Goal: Transaction & Acquisition: Purchase product/service

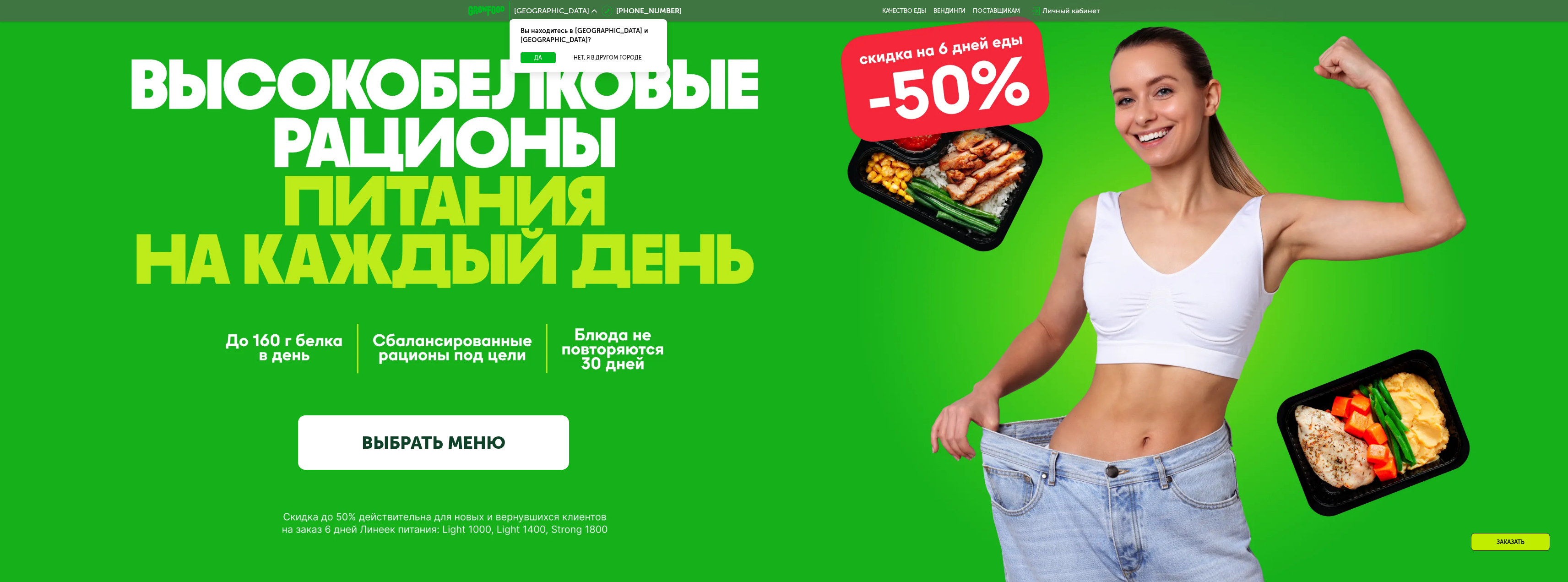
scroll to position [183, 0]
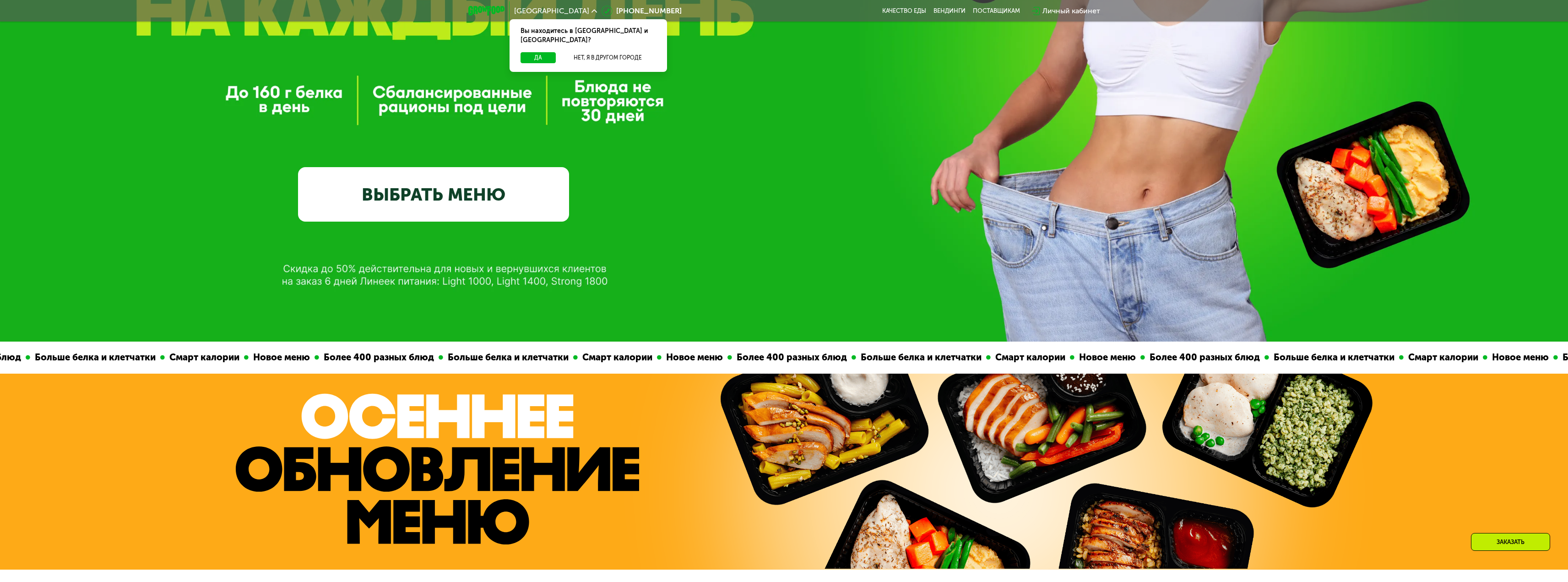
click at [446, 197] on link "ВЫБРАТЬ МЕНЮ" at bounding box center [433, 194] width 271 height 54
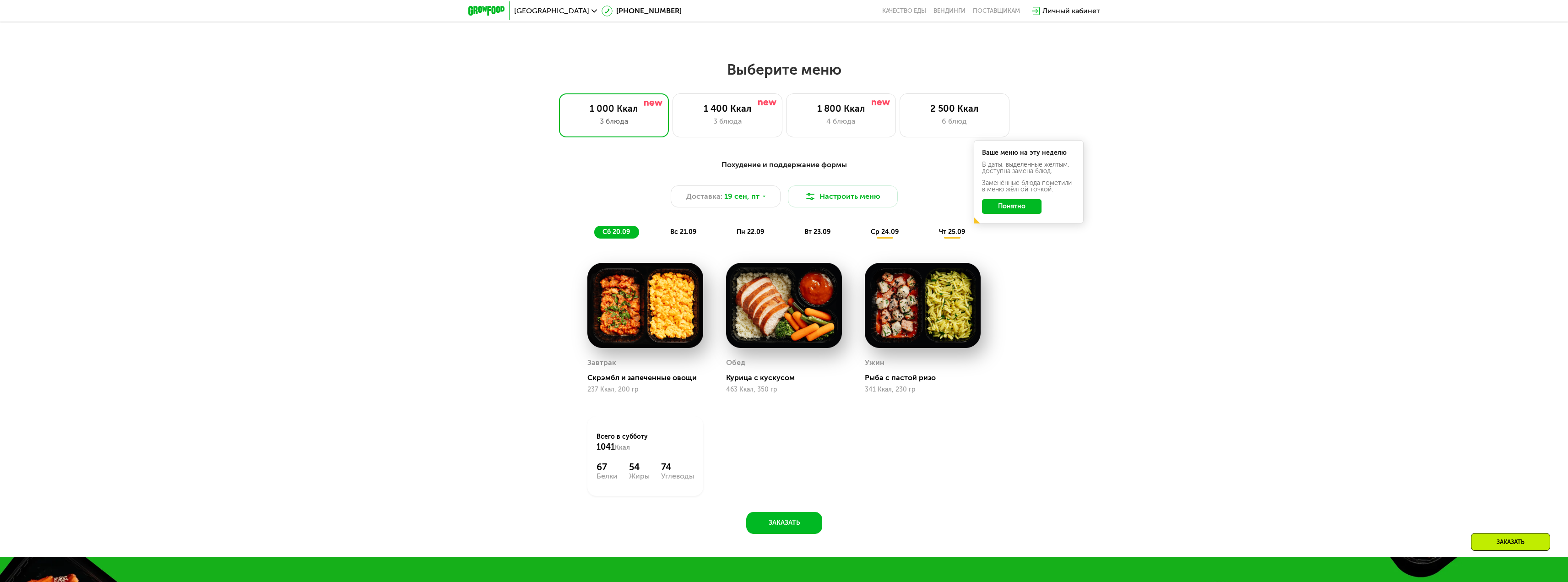
scroll to position [1236, 0]
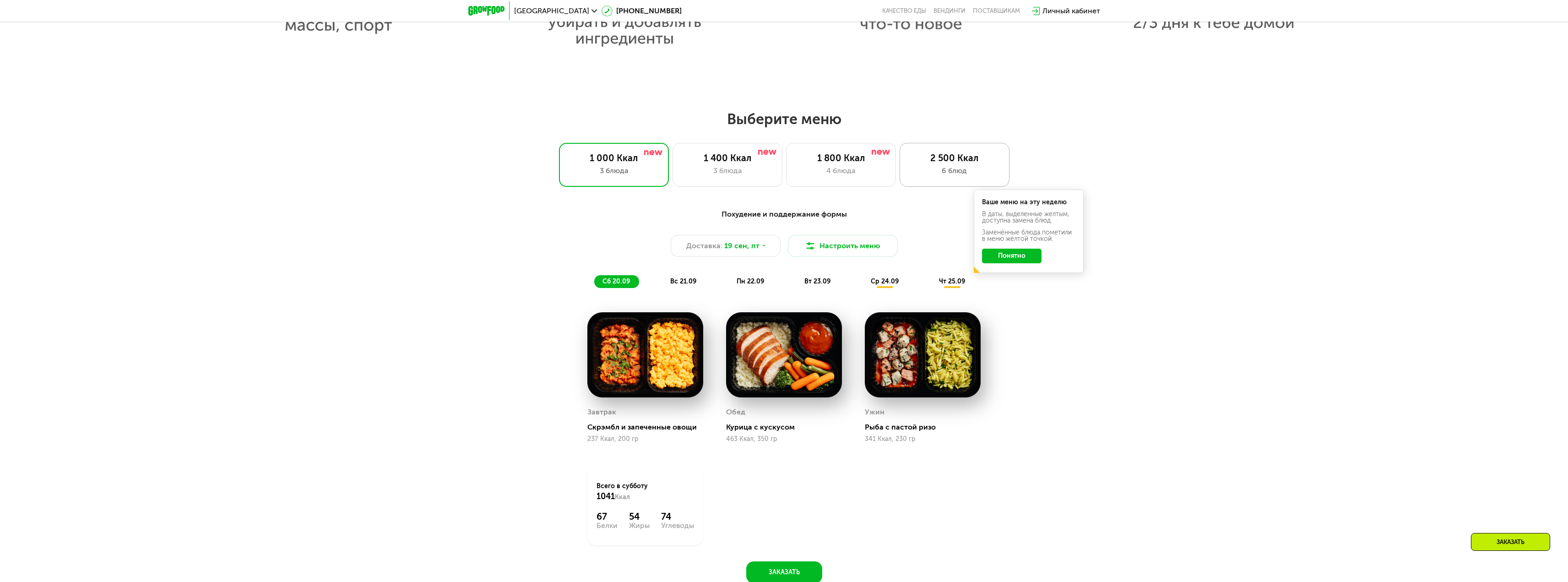
click at [924, 160] on div "2 500 Ккал" at bounding box center [955, 158] width 91 height 11
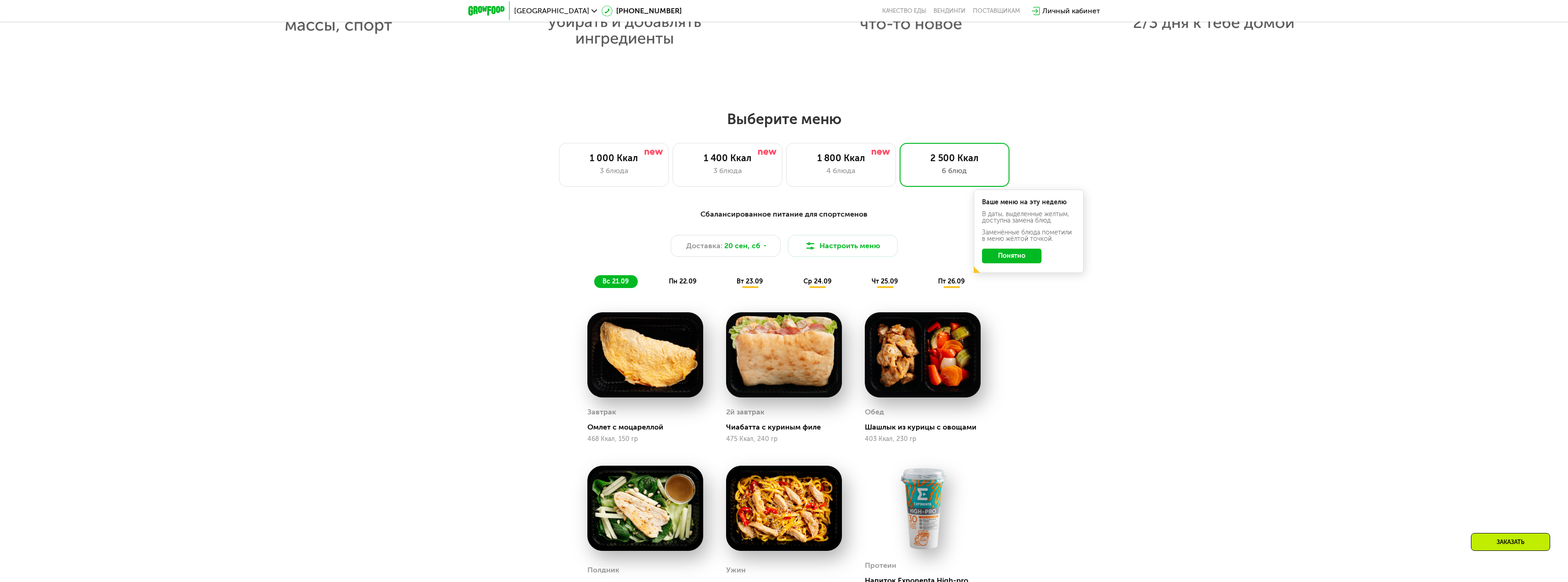
click at [1008, 260] on button "Понятно" at bounding box center [1012, 256] width 59 height 15
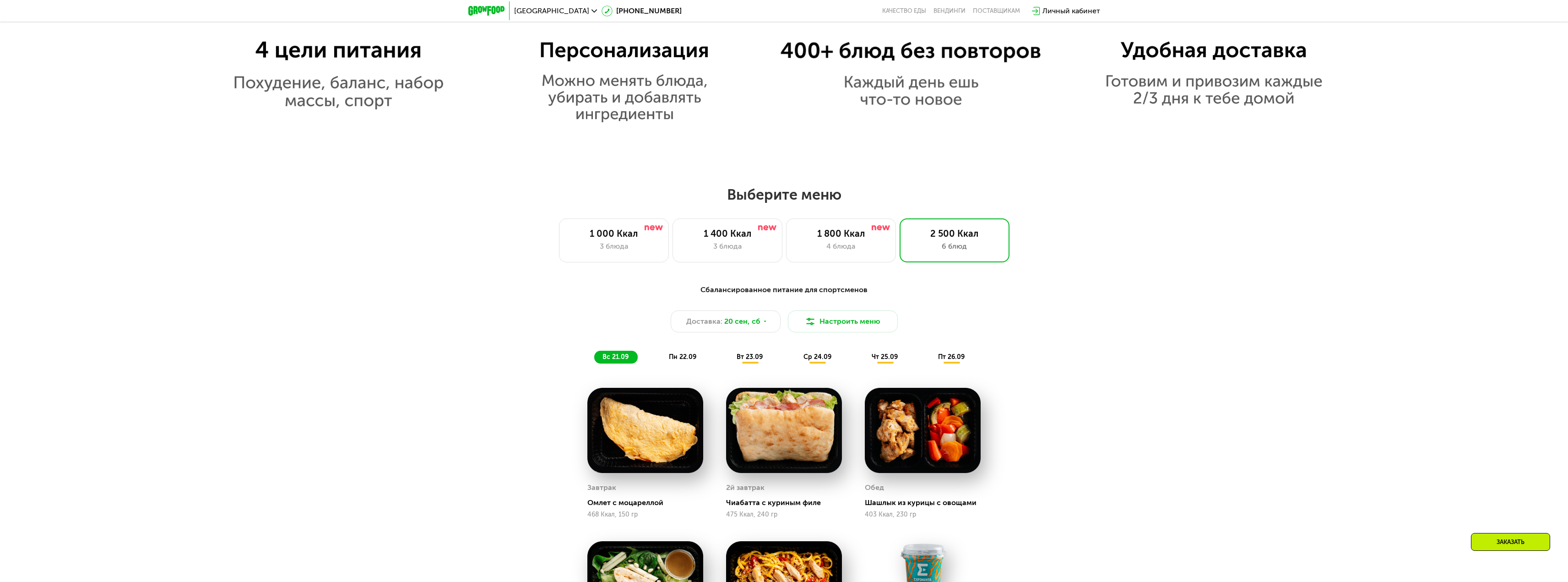
scroll to position [1145, 0]
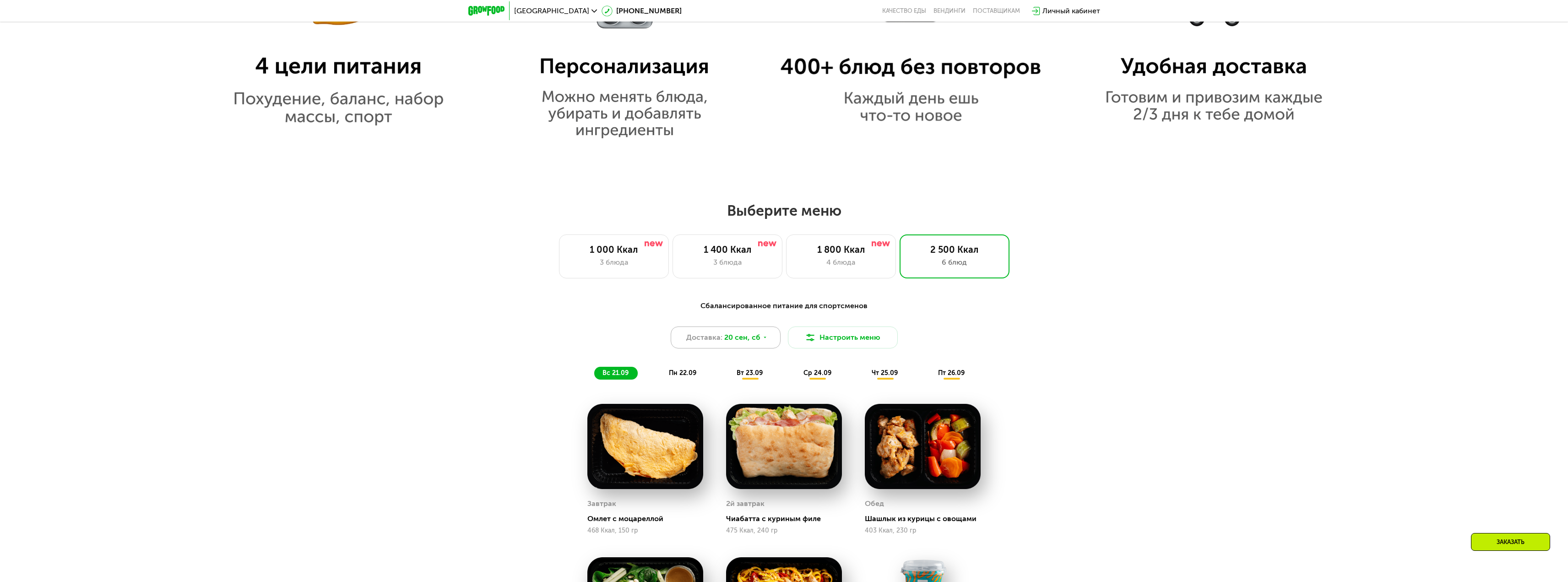
click at [768, 340] on div "Доставка: [DATE]" at bounding box center [726, 337] width 110 height 22
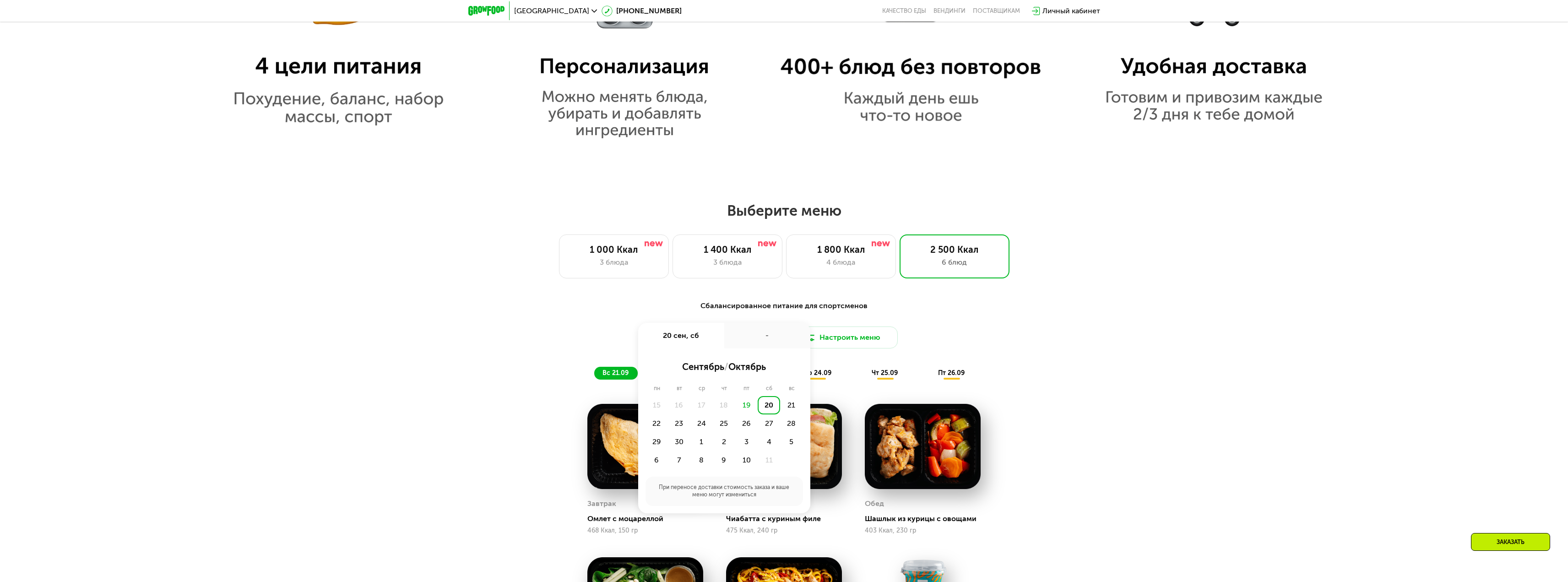
click at [1236, 317] on div "Сбалансированное питание для спортсменов Доставка: [DATE] сен, сб - сентябрь / …" at bounding box center [784, 574] width 1568 height 572
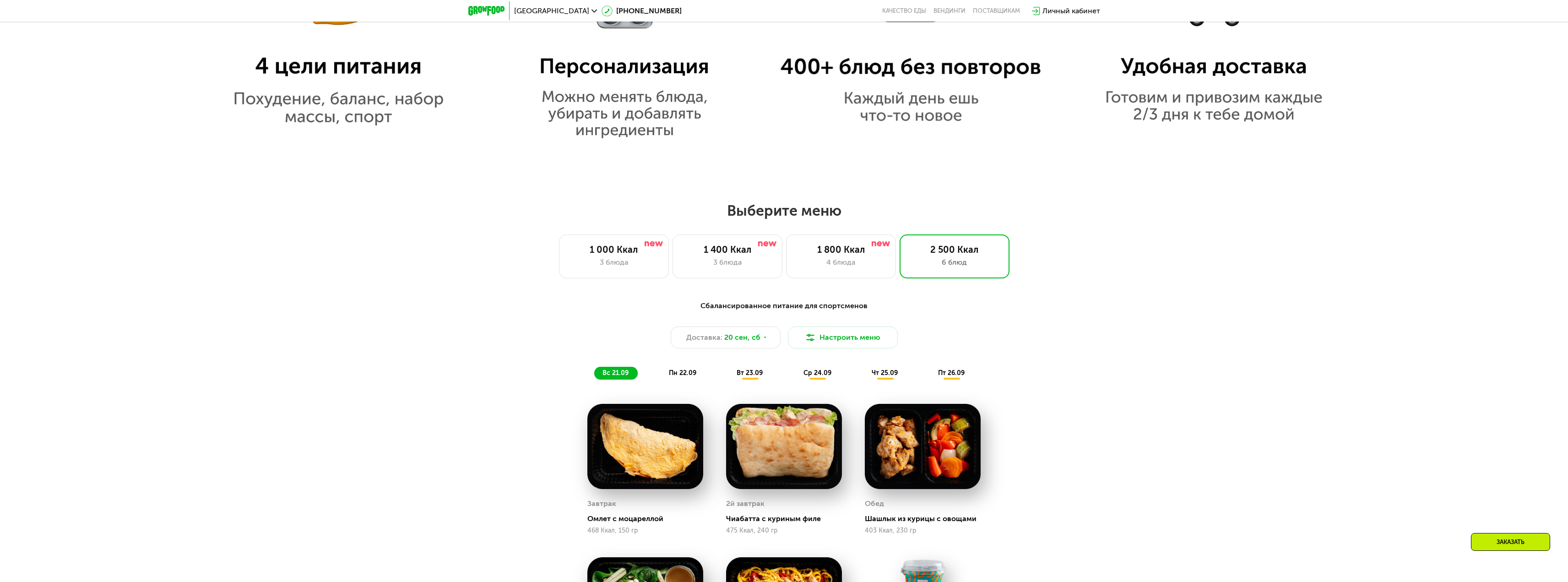
click at [688, 379] on div "пн 22.09" at bounding box center [683, 372] width 45 height 13
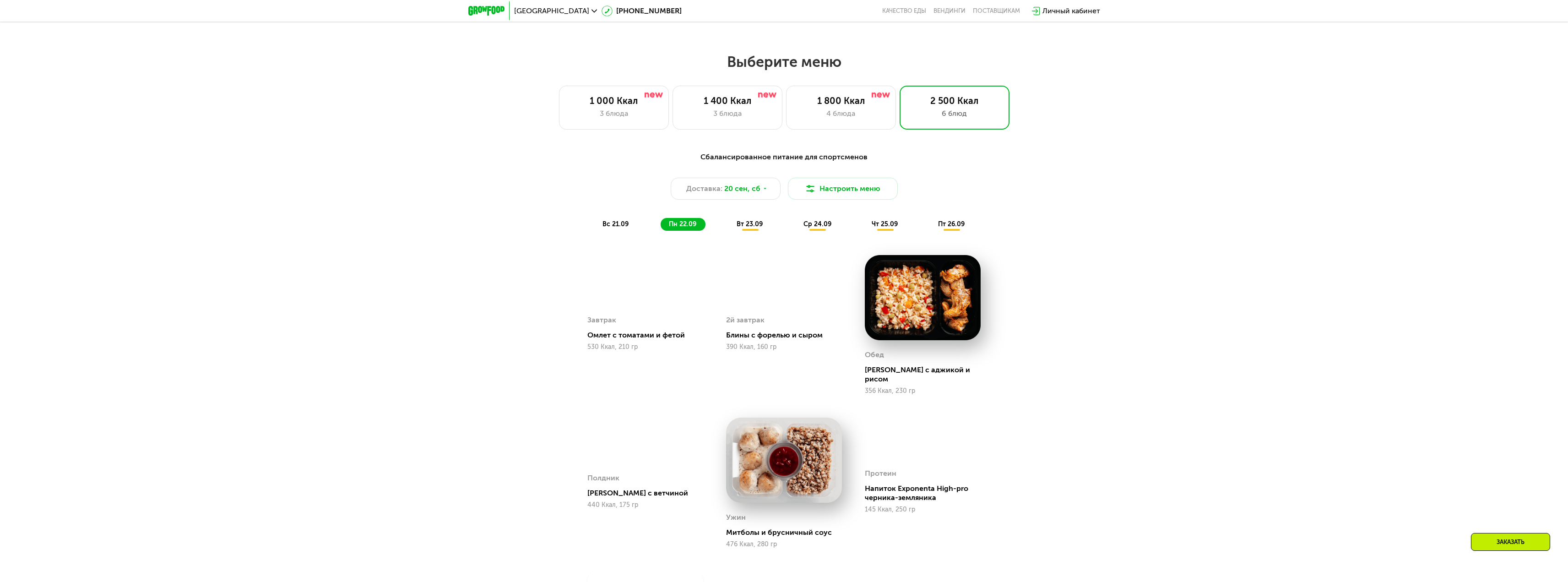
scroll to position [1328, 0]
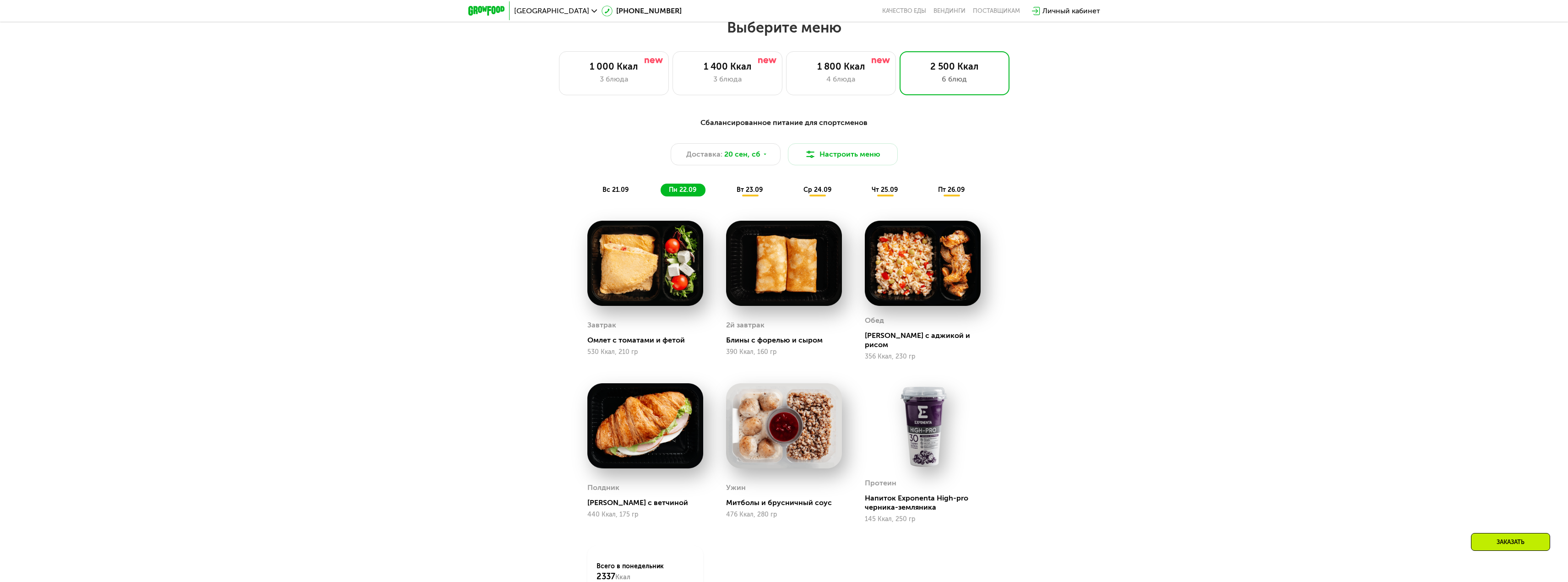
click at [747, 196] on div "вт 23.09" at bounding box center [750, 190] width 43 height 13
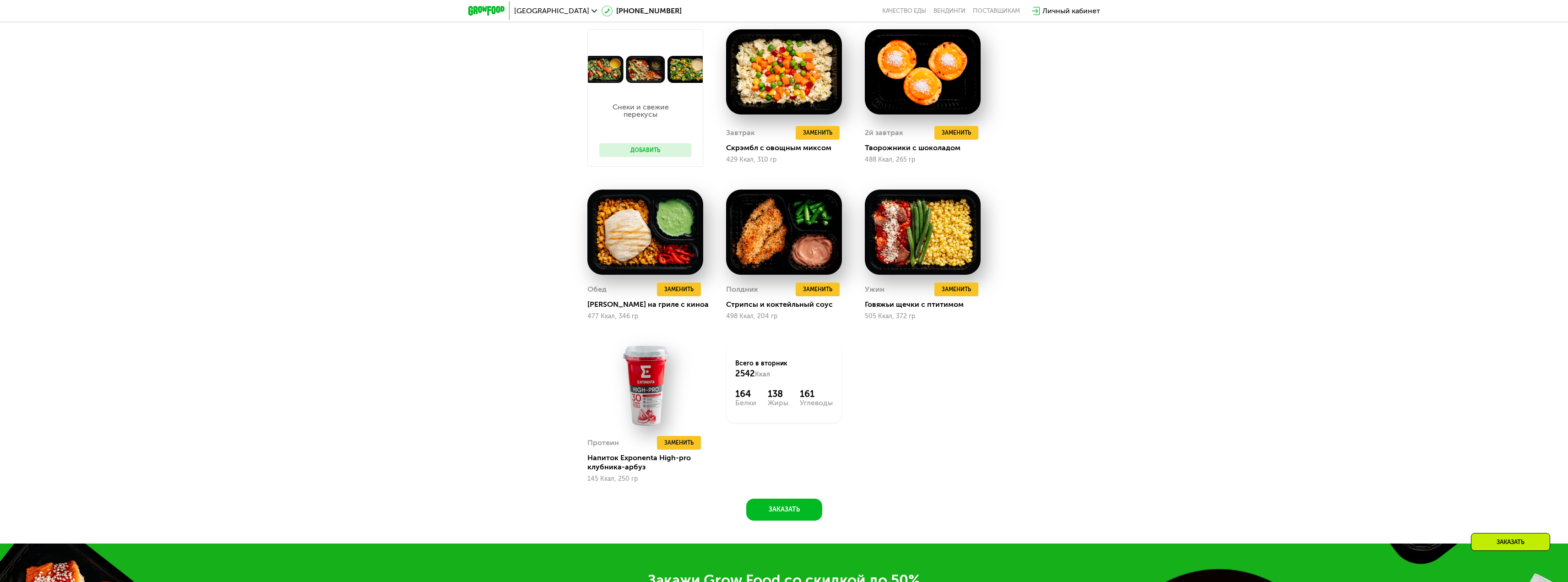
scroll to position [1556, 0]
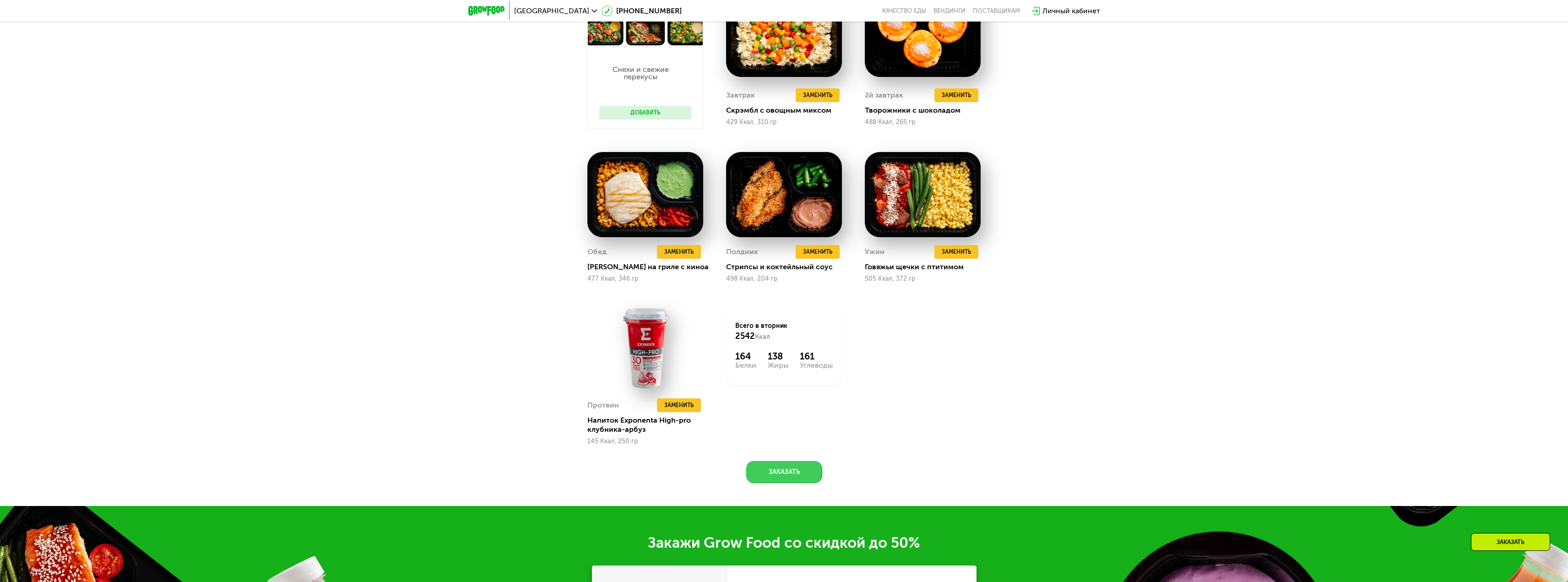
click at [766, 480] on button "Заказать" at bounding box center [784, 472] width 76 height 22
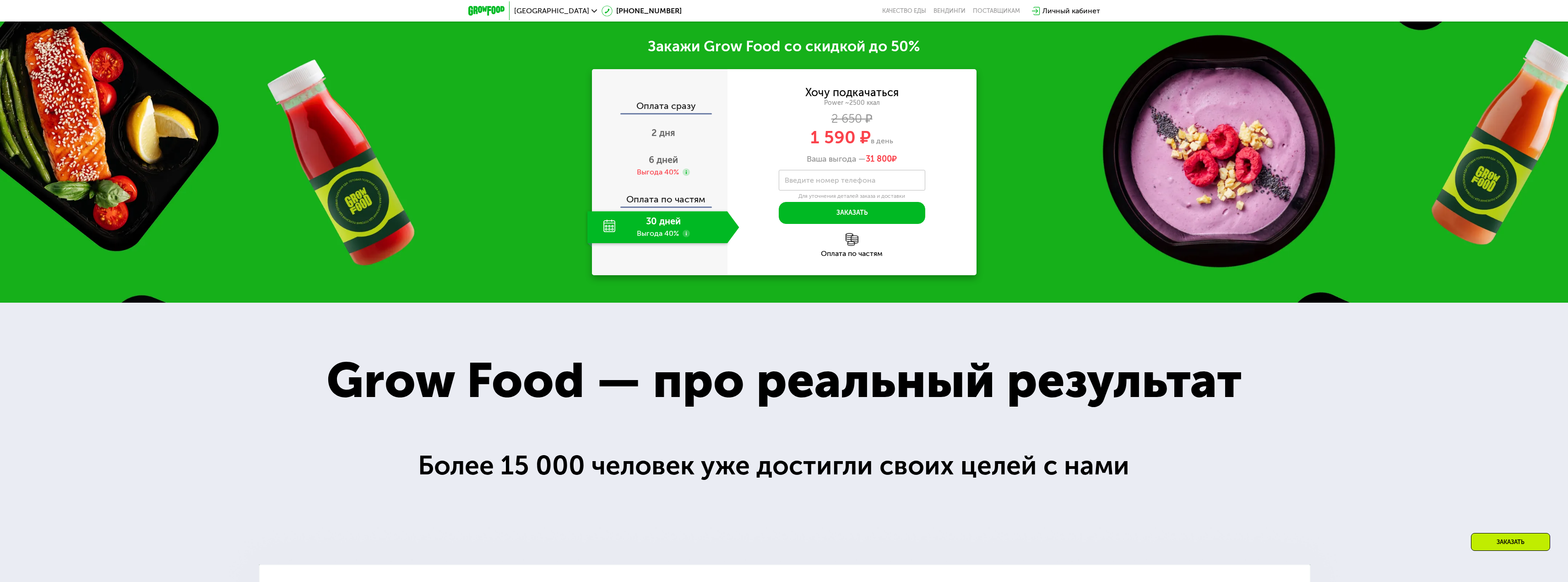
scroll to position [2066, 0]
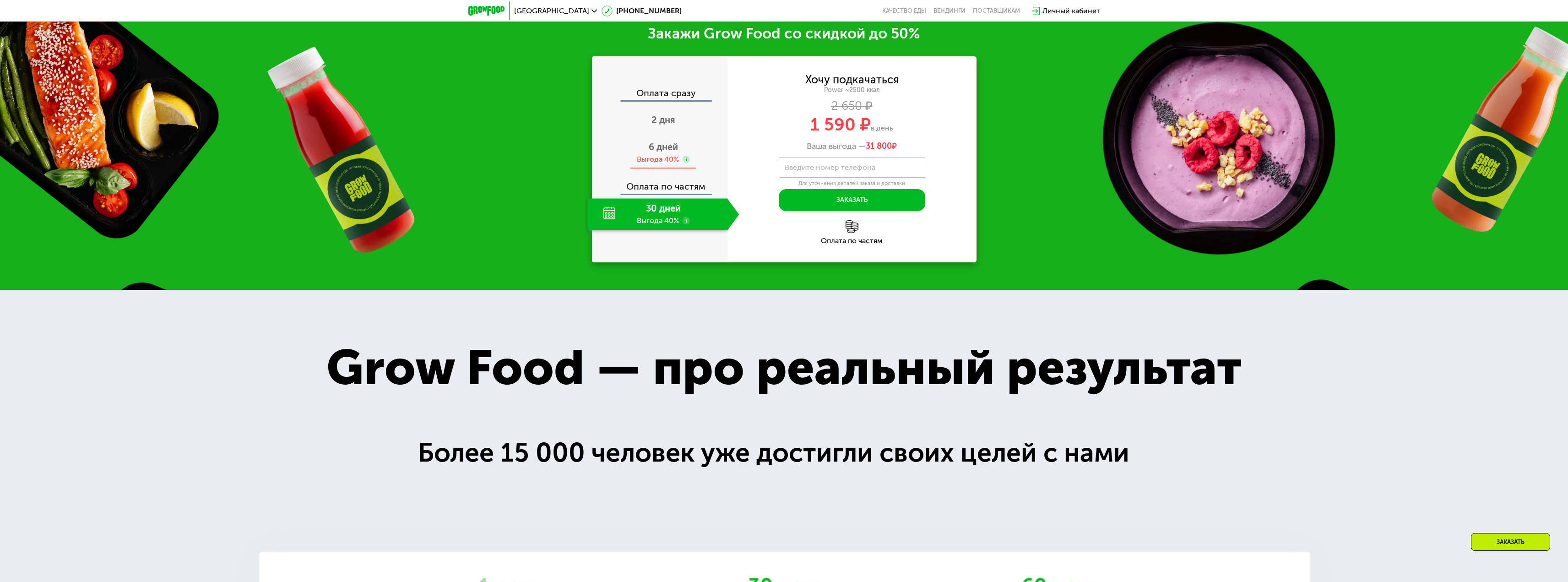
click at [663, 152] on span "6 дней" at bounding box center [662, 146] width 29 height 11
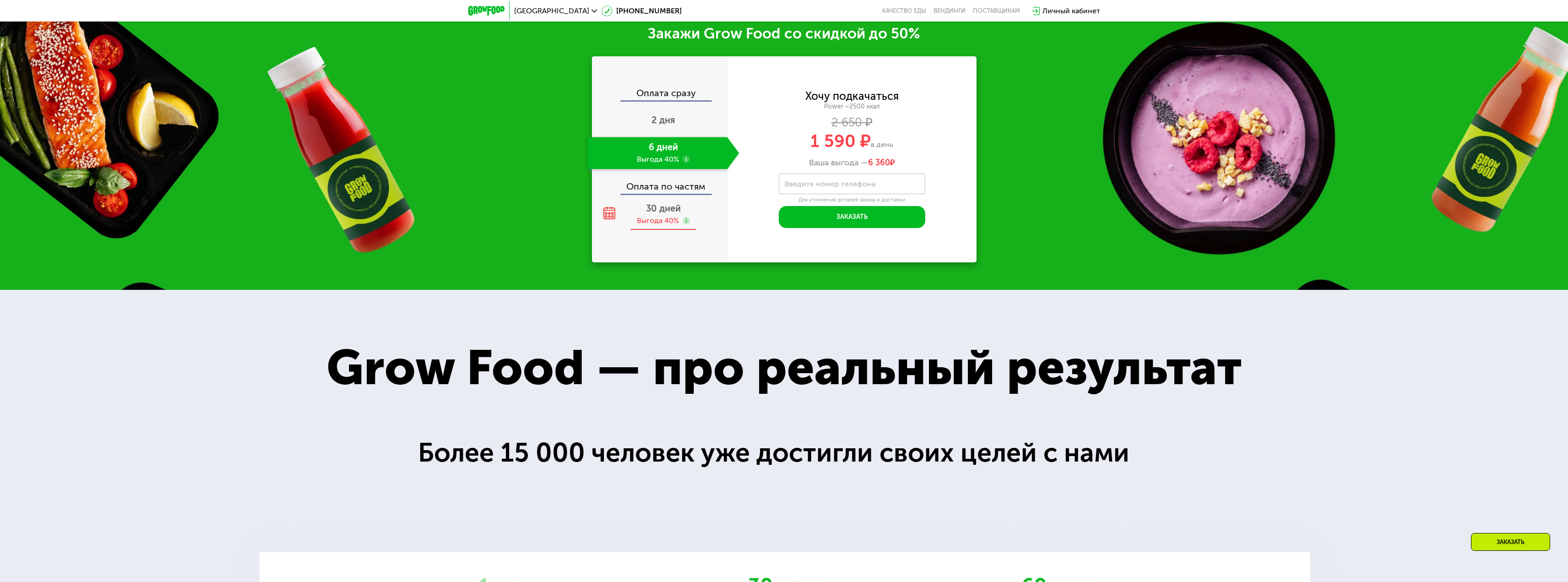
click at [650, 219] on div "Выгода 40%" at bounding box center [657, 221] width 42 height 10
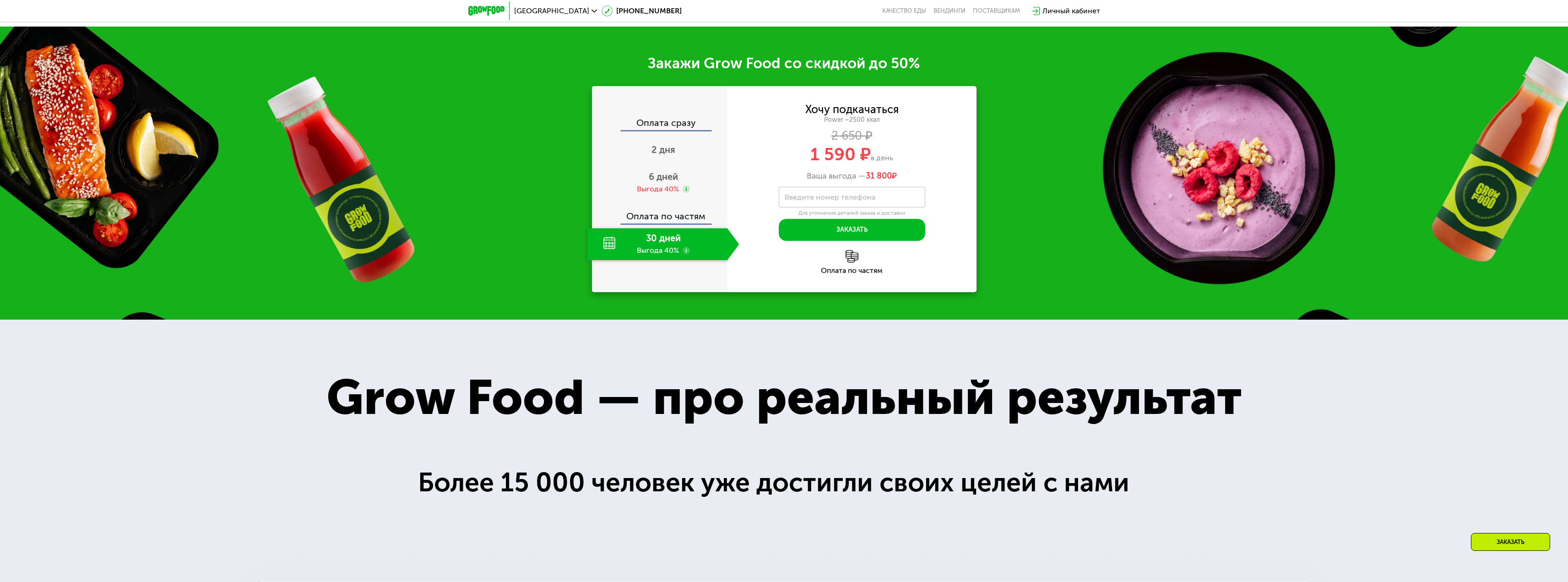
scroll to position [2020, 0]
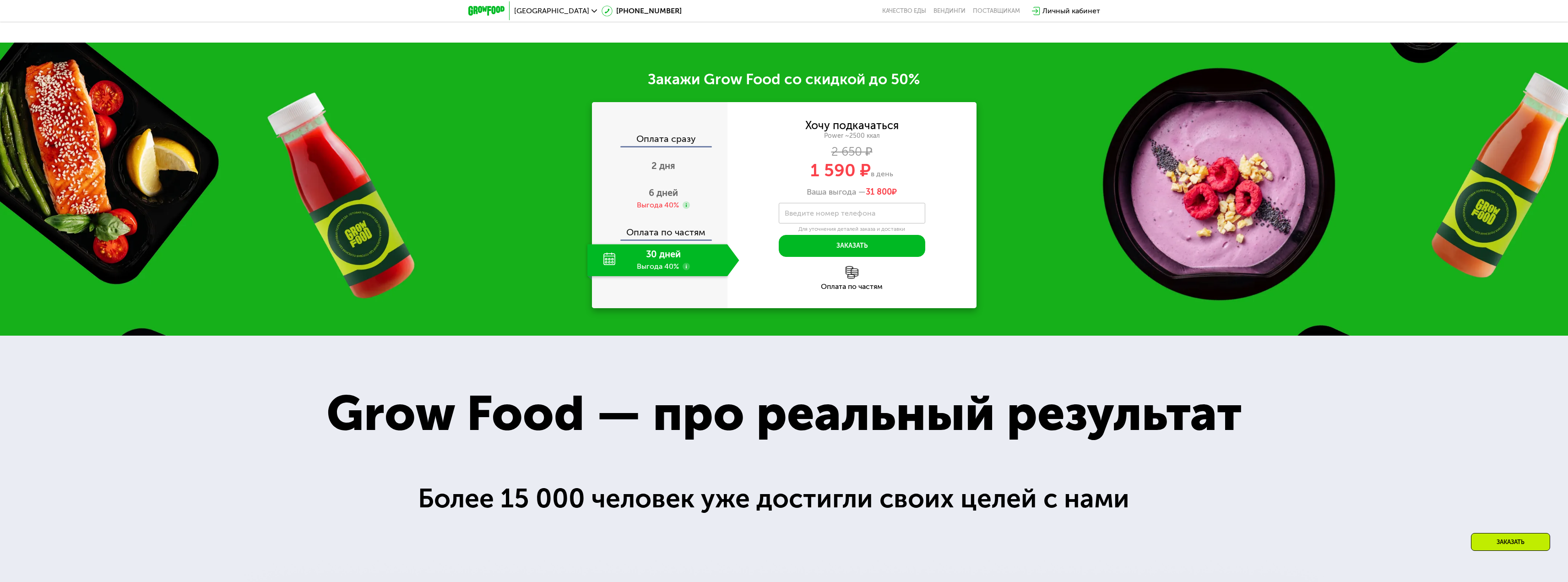
click at [683, 268] on icon at bounding box center [686, 266] width 7 height 7
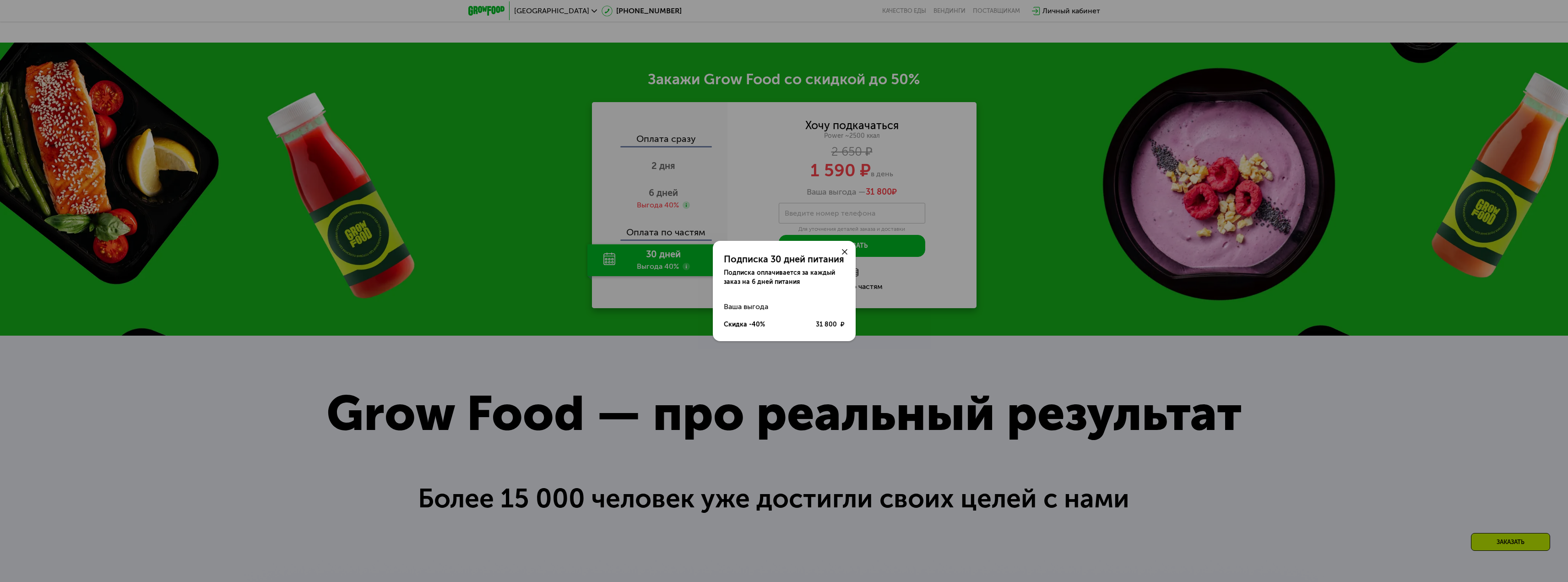
click at [683, 268] on div "Подписка 30 дней питания Подписка оплачивается за каждый заказ на 6 дней питани…" at bounding box center [784, 291] width 1568 height 582
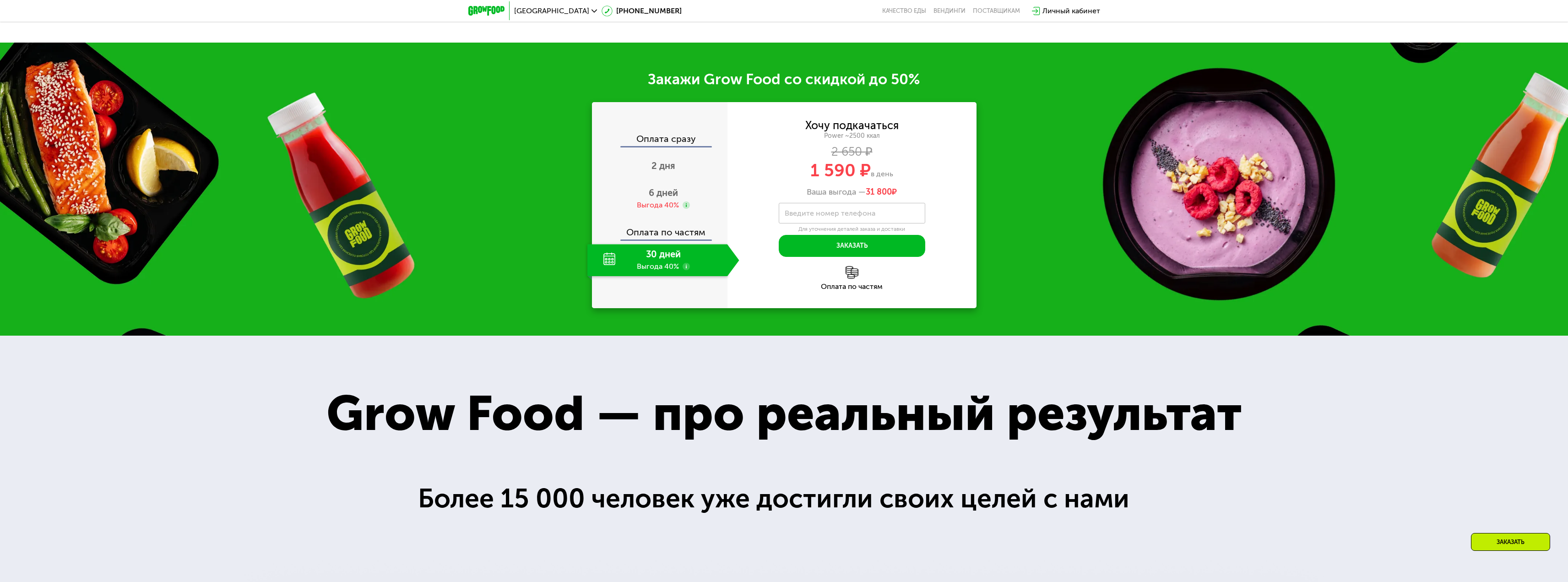
click at [683, 268] on use at bounding box center [686, 266] width 7 height 7
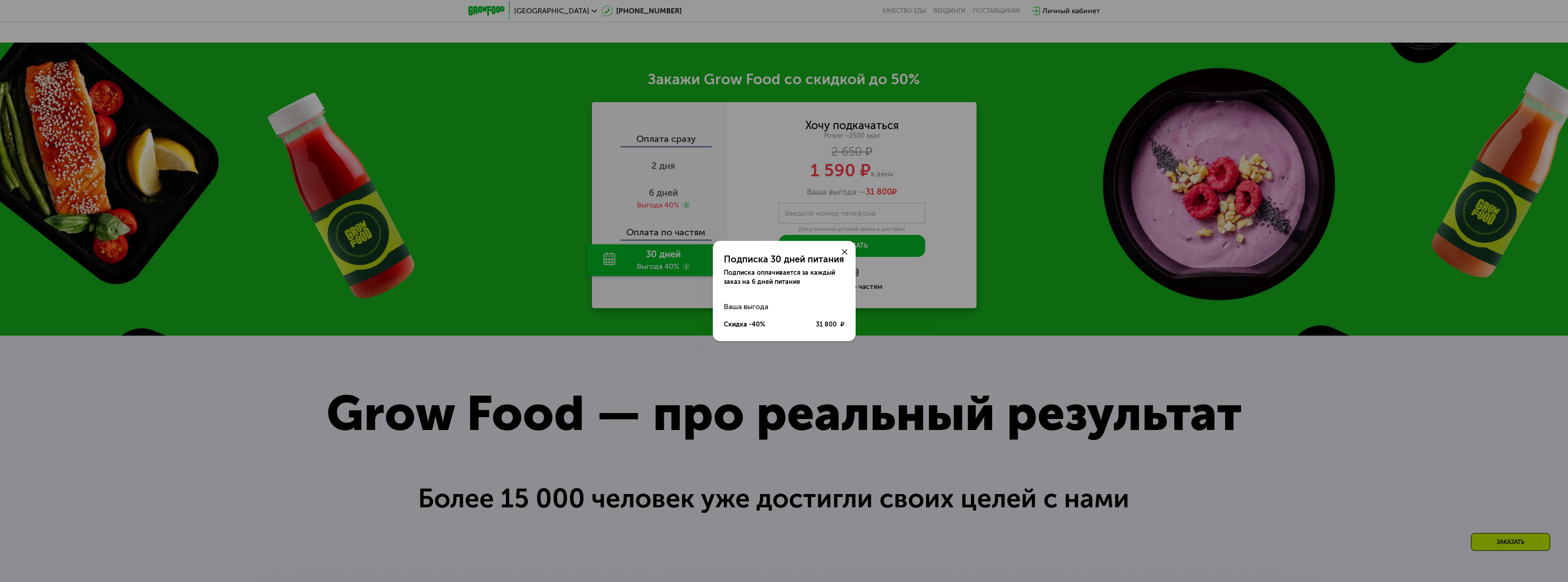
click at [683, 268] on div "Подписка 30 дней питания Подписка оплачивается за каждый заказ на 6 дней питани…" at bounding box center [784, 291] width 1568 height 582
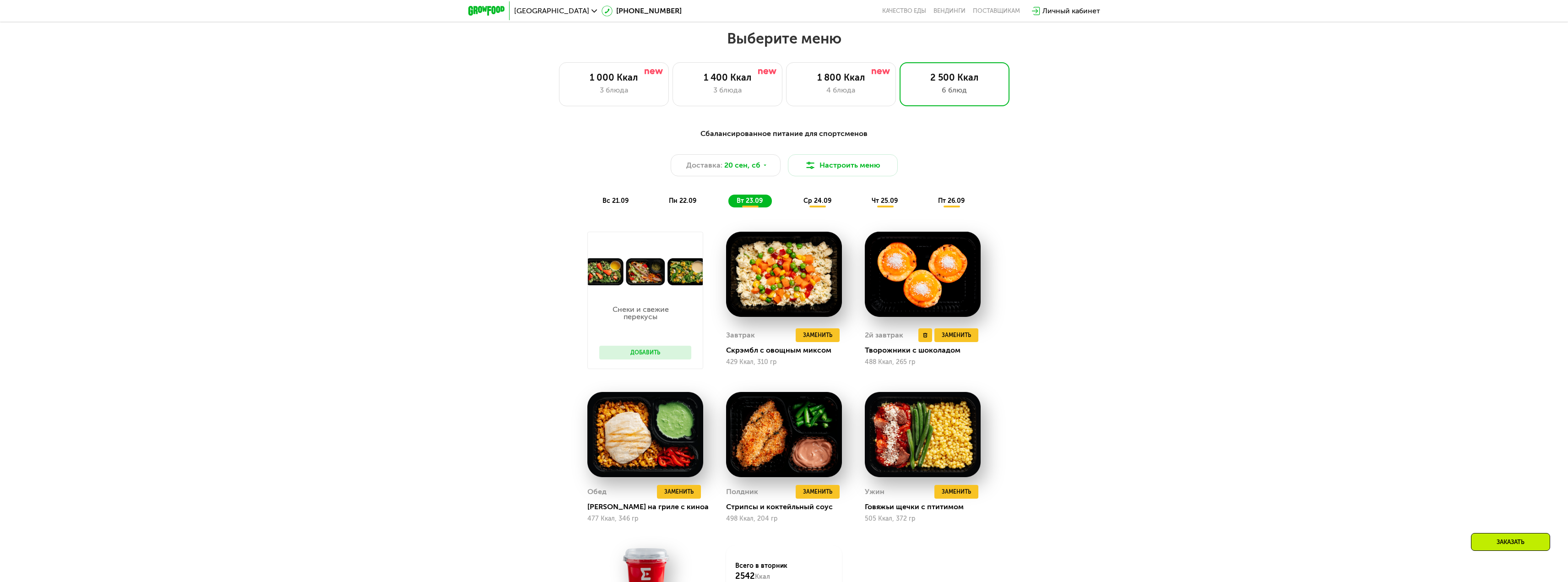
scroll to position [1287, 0]
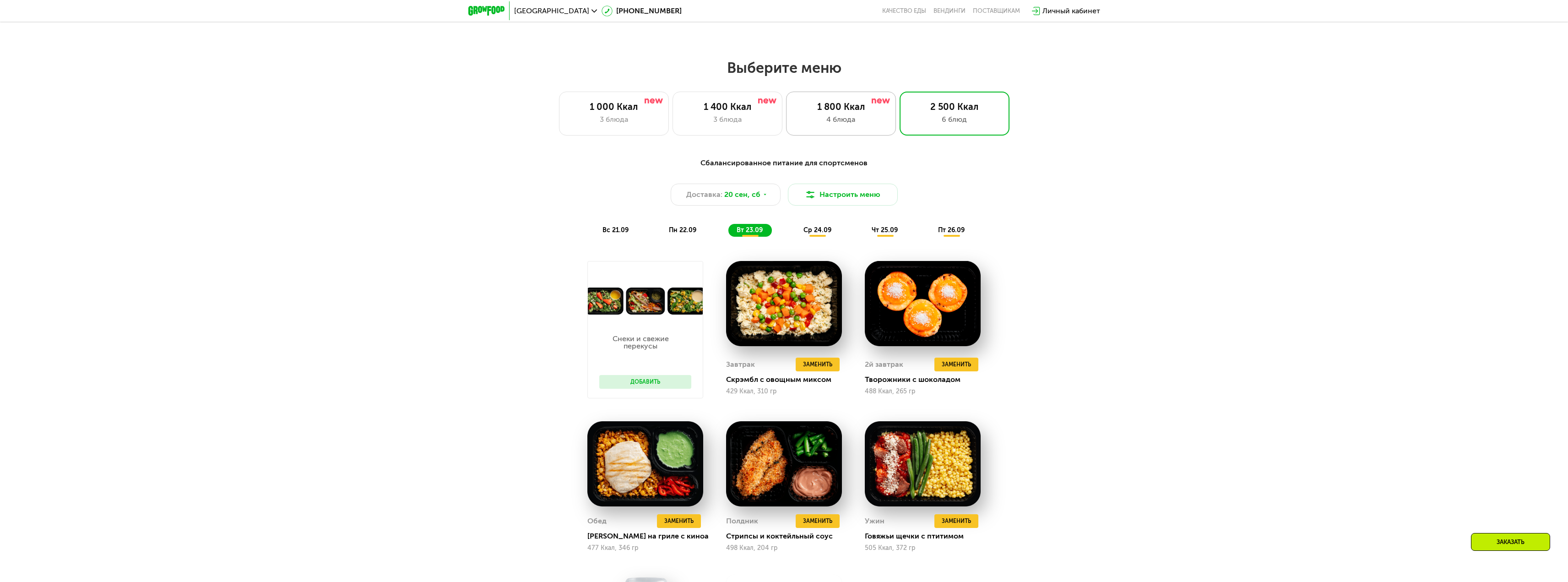
click at [857, 112] on div "1 800 Ккал" at bounding box center [841, 106] width 91 height 11
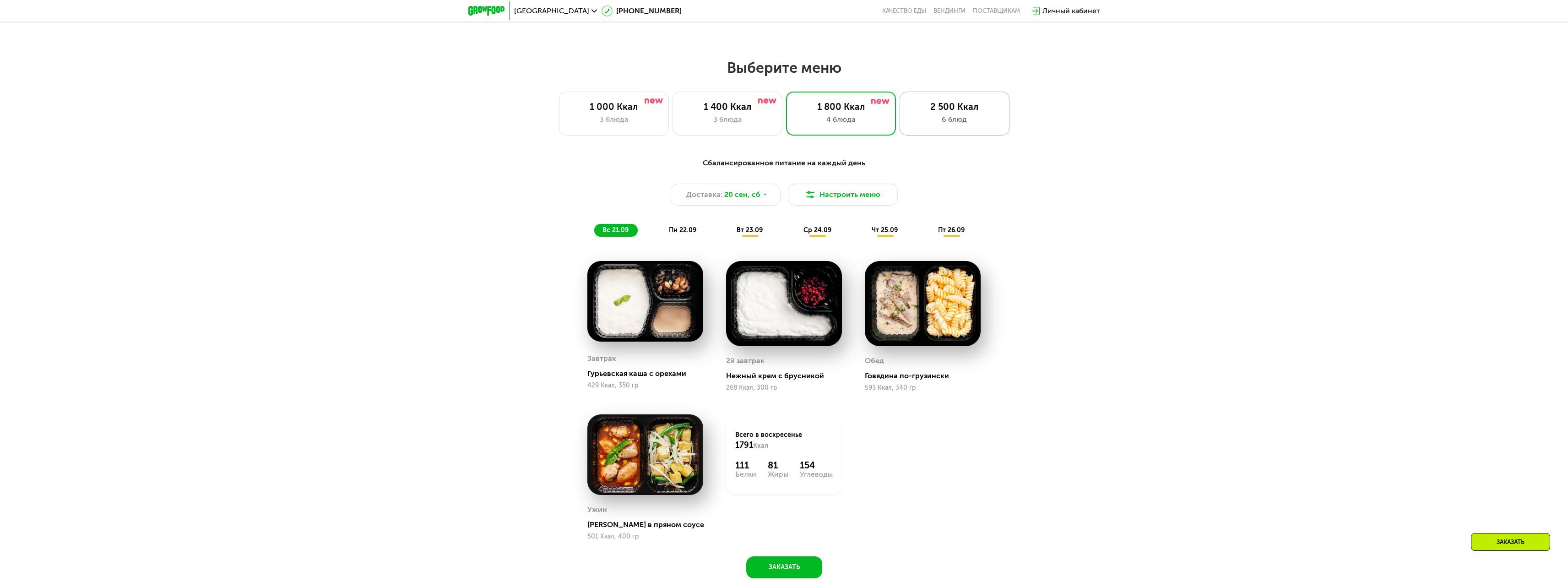
click at [964, 120] on div "6 блюд" at bounding box center [955, 119] width 91 height 11
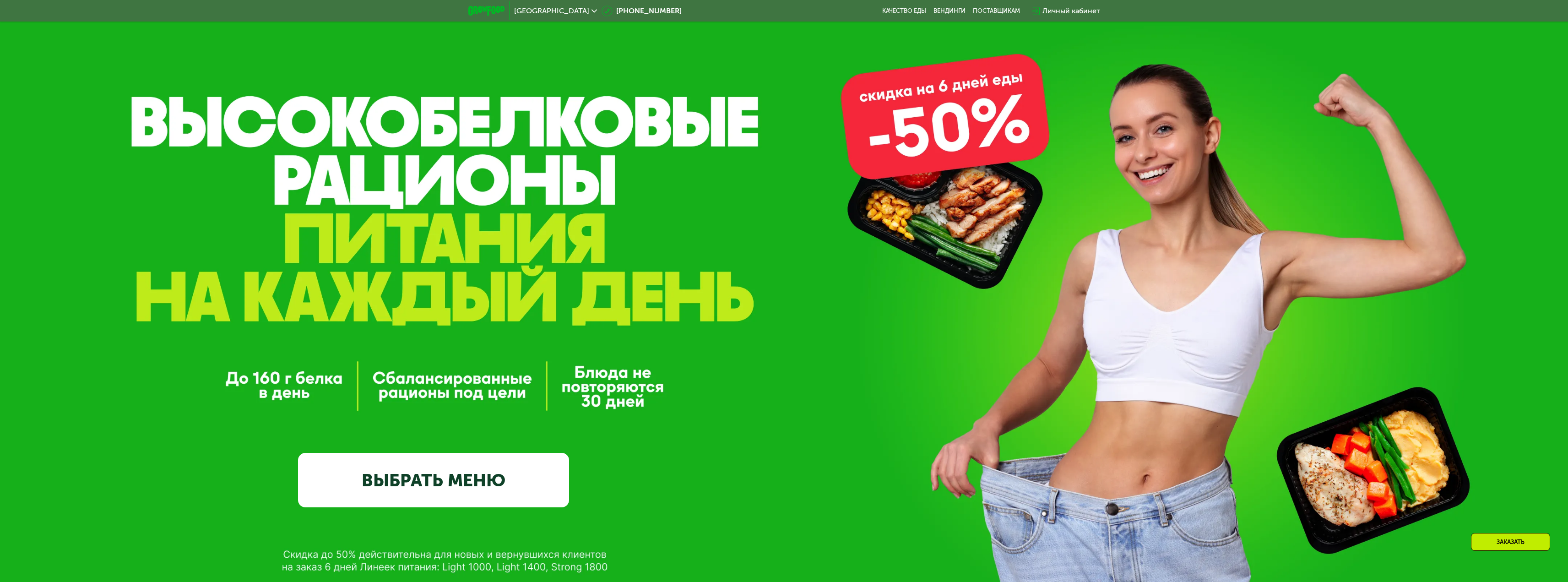
scroll to position [0, 0]
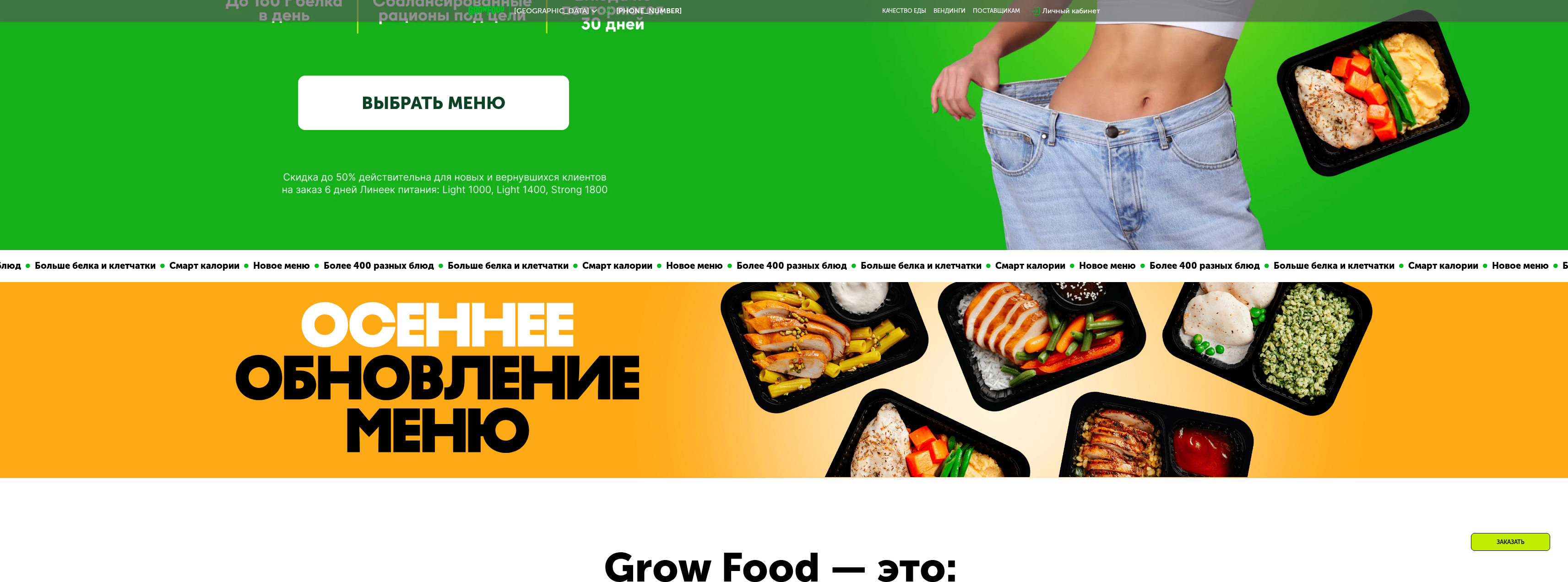
click at [508, 121] on link "ВЫБРАТЬ МЕНЮ" at bounding box center [433, 103] width 271 height 54
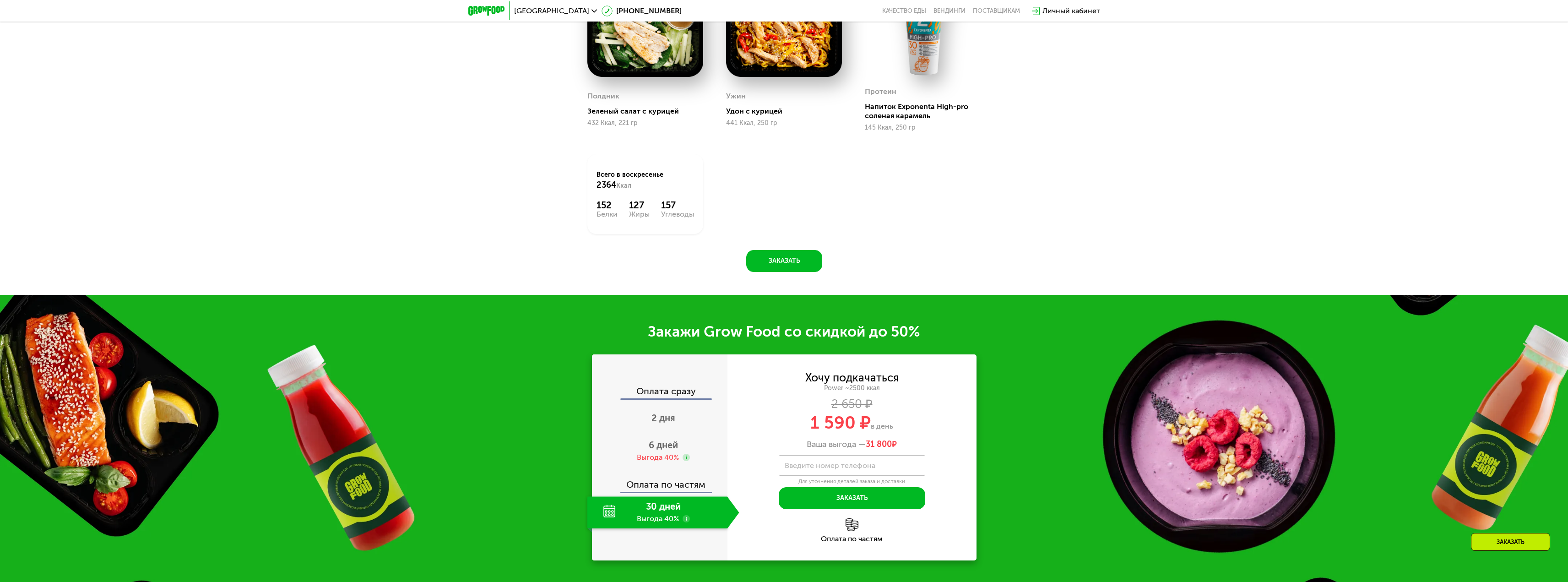
scroll to position [1785, 0]
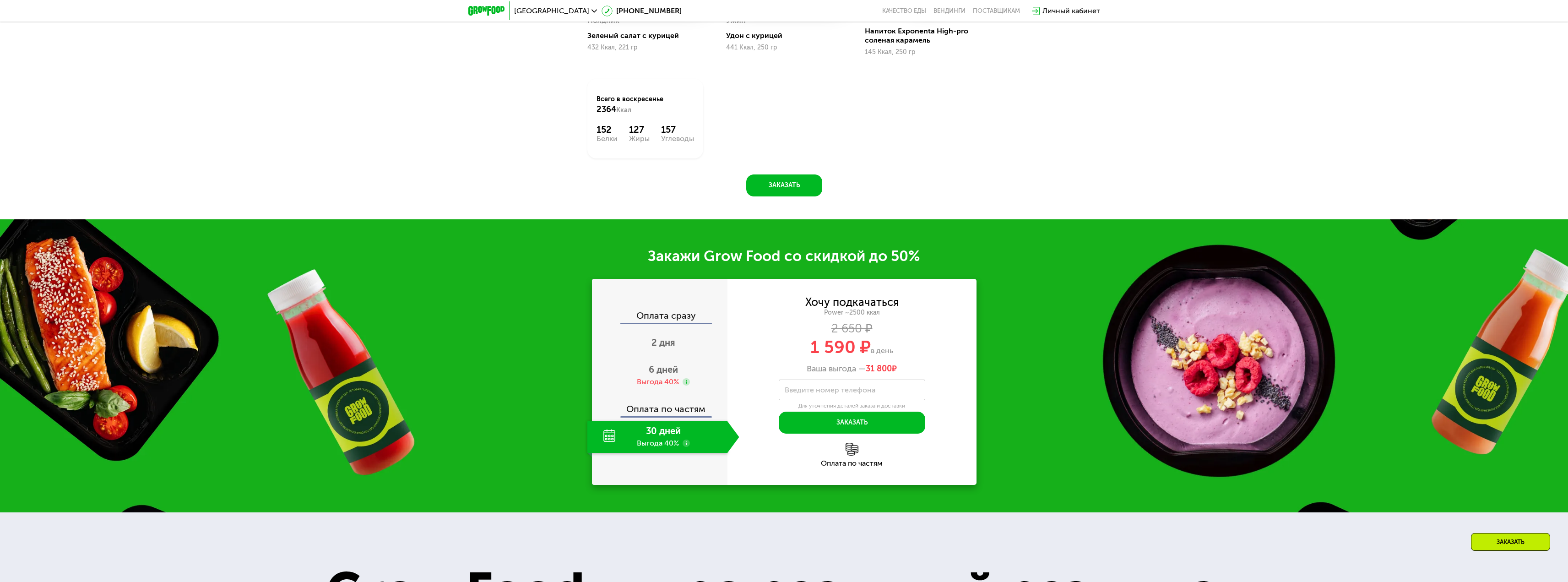
click at [650, 323] on div "Оплата сразу" at bounding box center [659, 317] width 135 height 12
click at [667, 323] on div "Оплата сразу" at bounding box center [659, 317] width 135 height 12
drag, startPoint x: 669, startPoint y: 323, endPoint x: 670, endPoint y: 347, distance: 24.0
click at [669, 328] on div "Оплата сразу 2 дня 6 дней Выгода 40% Оплата по частям 30 дней Выгода 40%" at bounding box center [659, 381] width 135 height 142
click at [670, 347] on span "2 дня" at bounding box center [663, 342] width 24 height 11
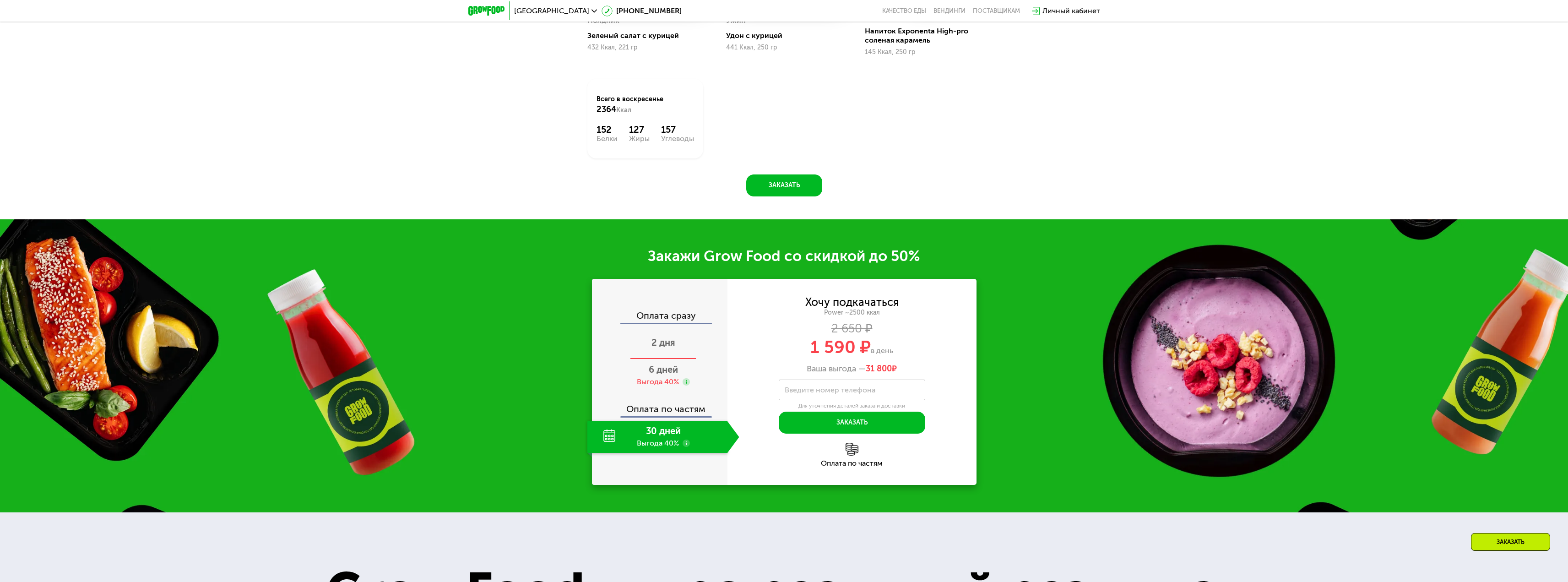
scroll to position [1820, 0]
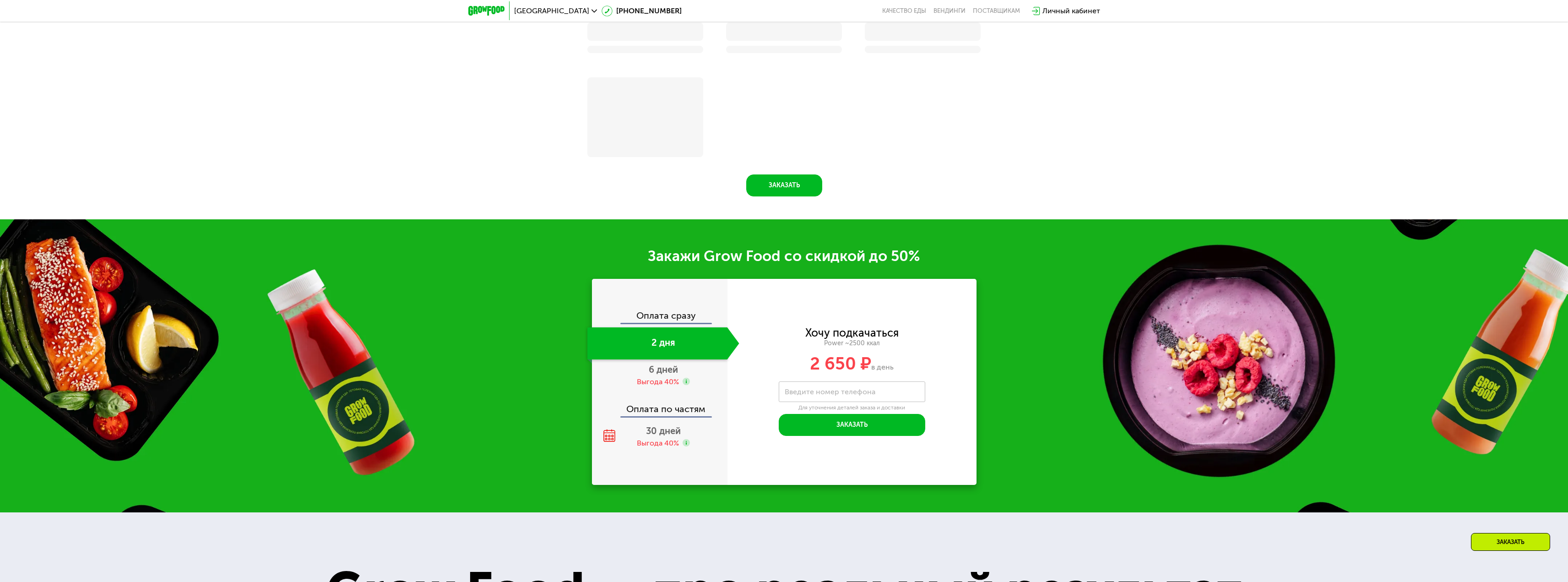
click at [663, 320] on div "Оплата сразу" at bounding box center [659, 317] width 135 height 12
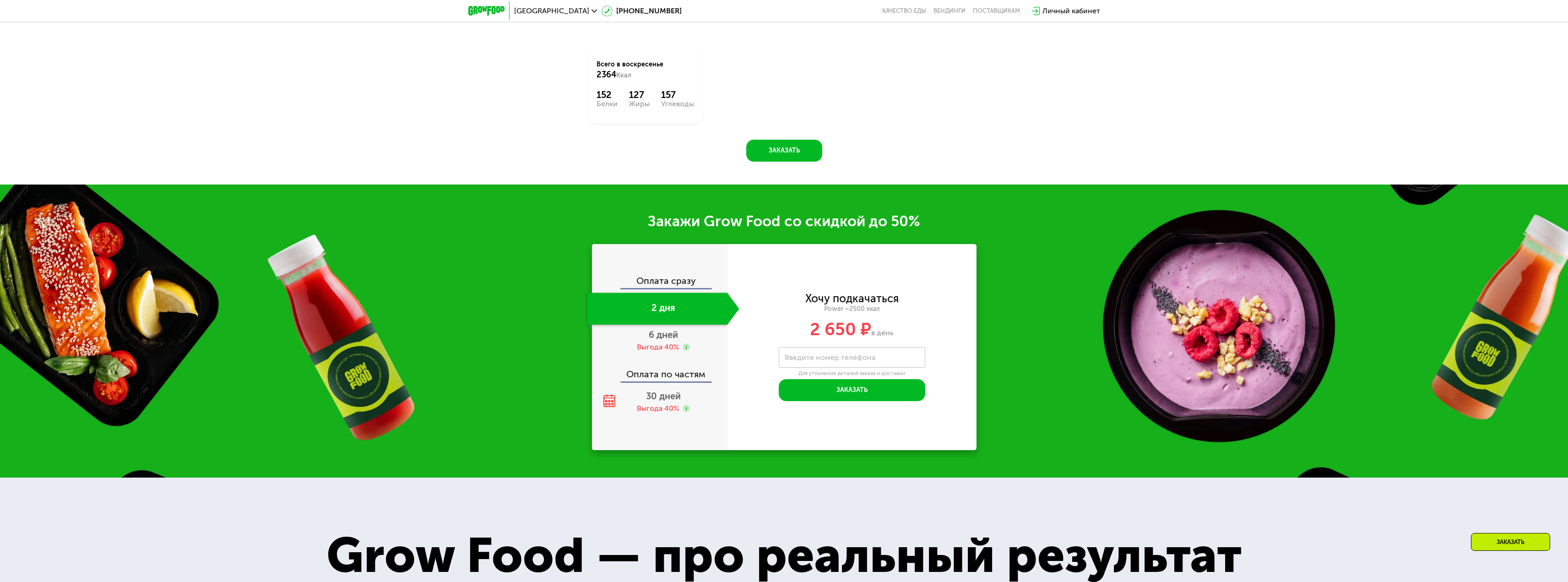
scroll to position [1785, 0]
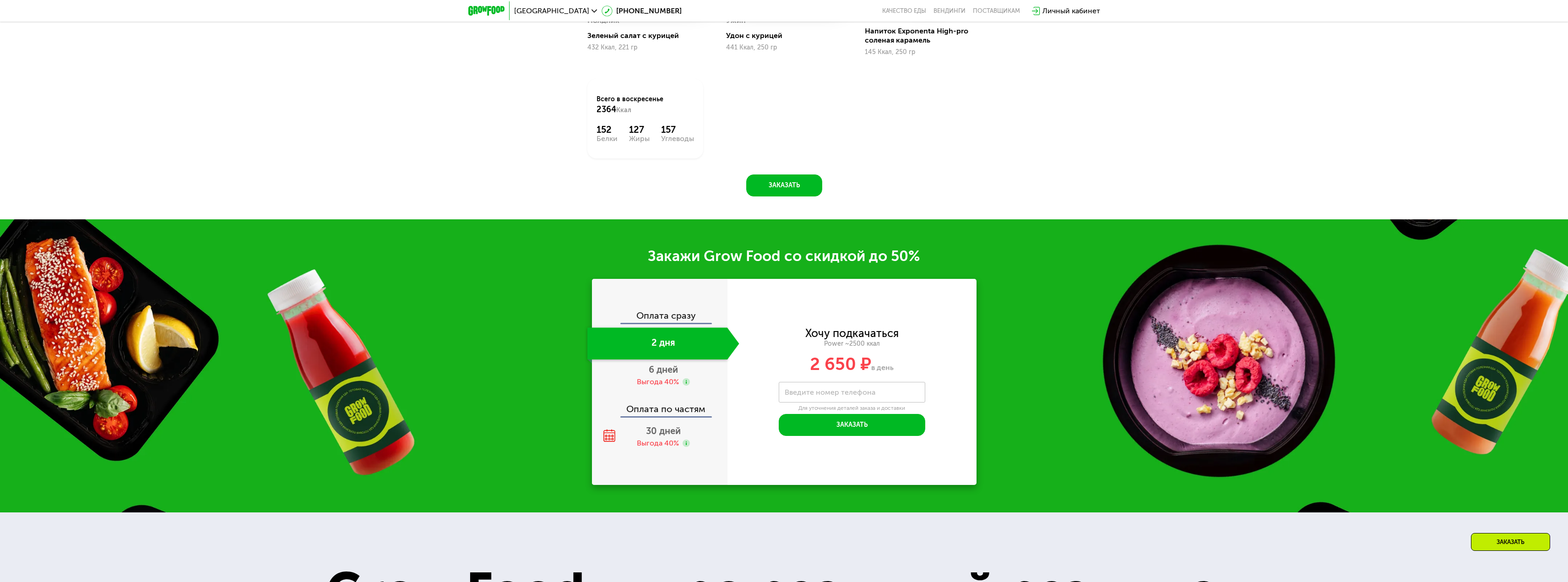
click at [665, 323] on div "Оплата сразу" at bounding box center [659, 317] width 135 height 12
click at [664, 372] on span "6 дней" at bounding box center [662, 369] width 29 height 11
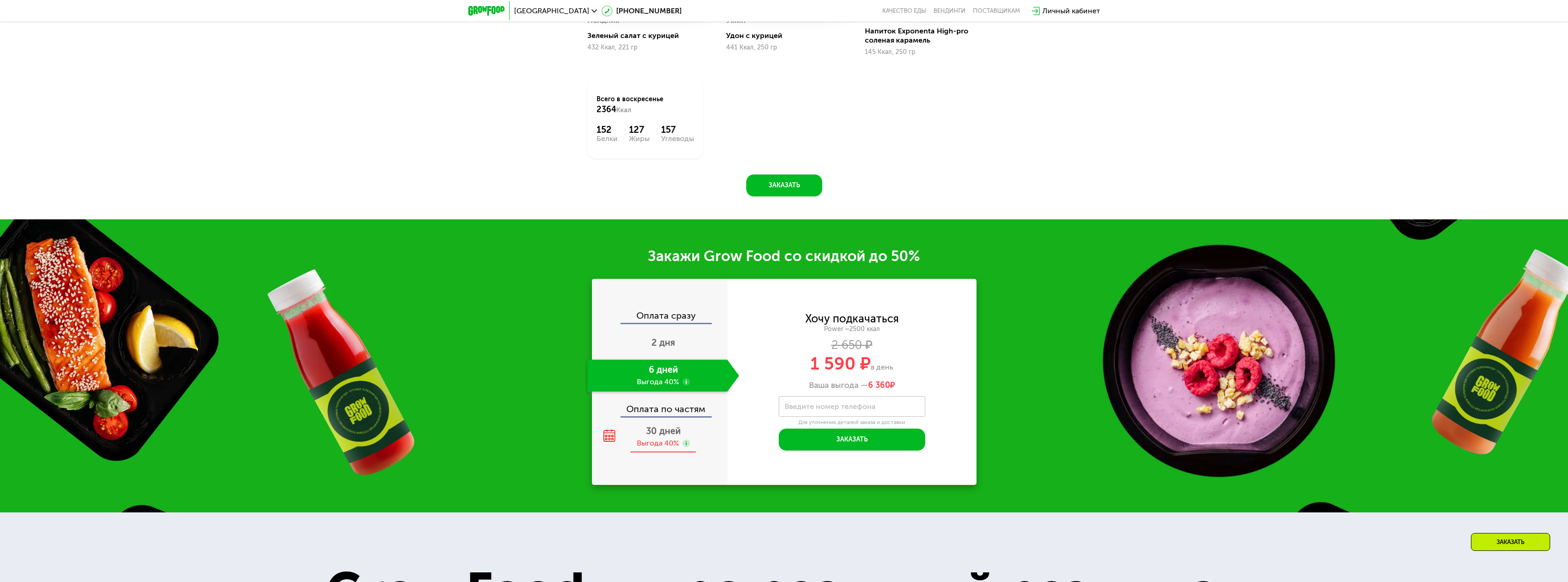
click at [683, 436] on div "30 дней Выгода 40%" at bounding box center [663, 436] width 152 height 32
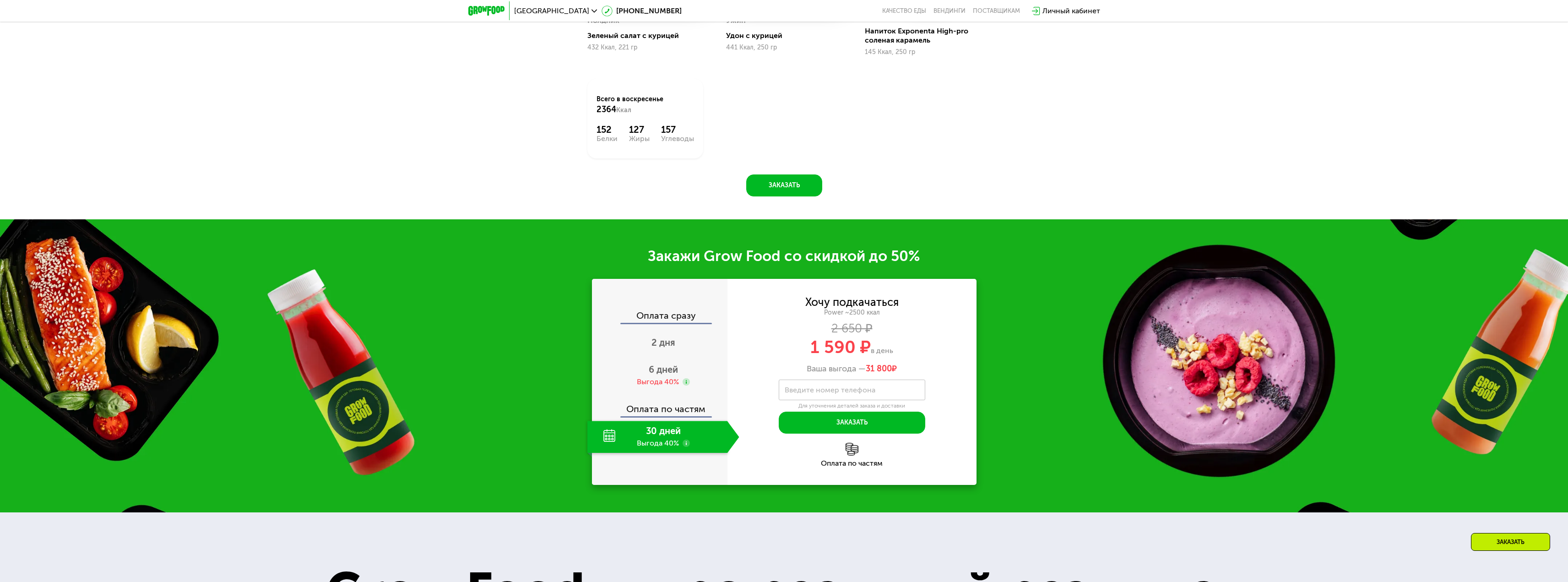
click at [607, 444] on div "30 дней Выгода 40%" at bounding box center [657, 436] width 140 height 32
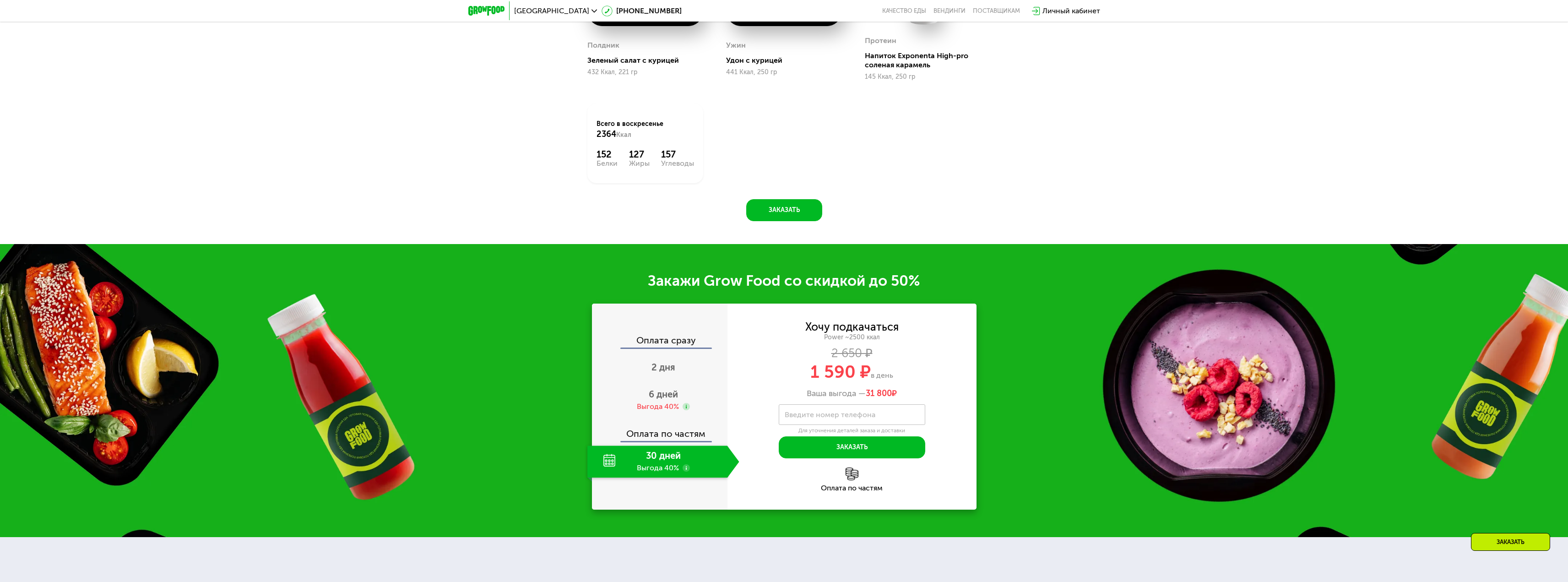
scroll to position [1831, 0]
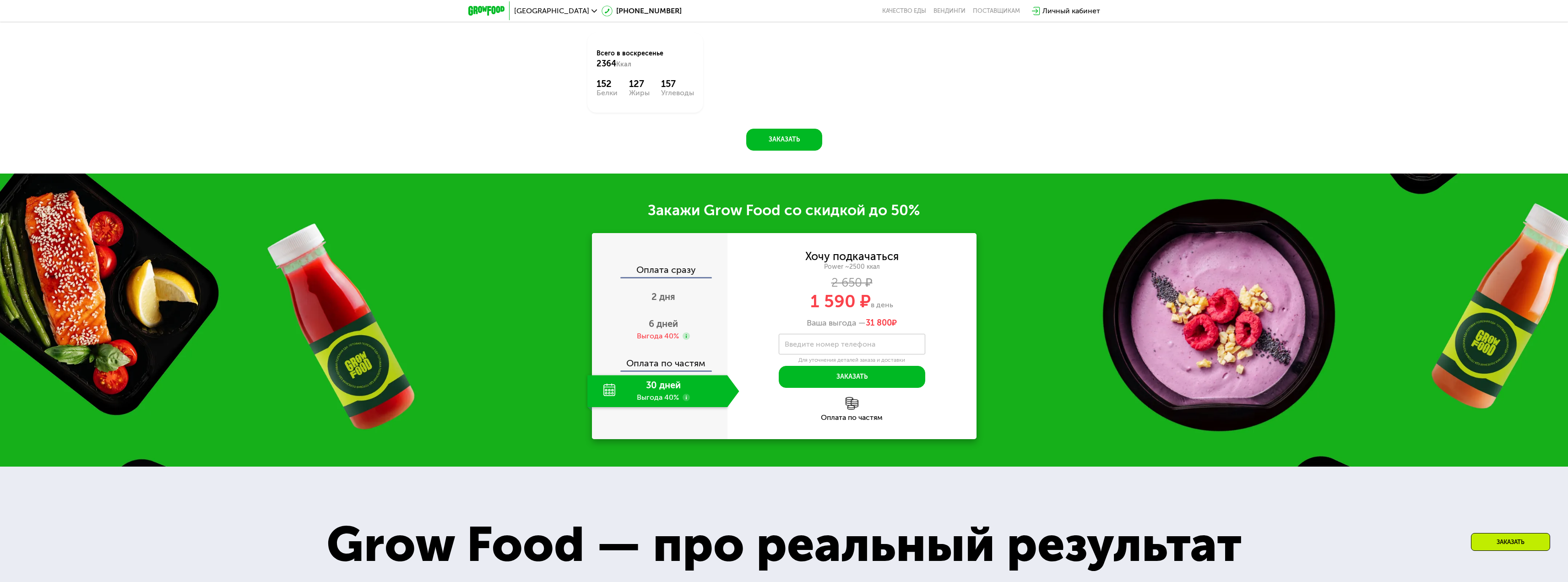
click at [658, 392] on div "30 дней Выгода 40%" at bounding box center [657, 390] width 140 height 32
drag, startPoint x: 867, startPoint y: 325, endPoint x: 904, endPoint y: 324, distance: 37.0
click at [903, 324] on div "Ваша выгода — 31 800 ₽" at bounding box center [851, 323] width 249 height 10
click at [968, 322] on div "Ваша выгода — 31 800 ₽" at bounding box center [851, 323] width 249 height 10
